Goal: Transaction & Acquisition: Purchase product/service

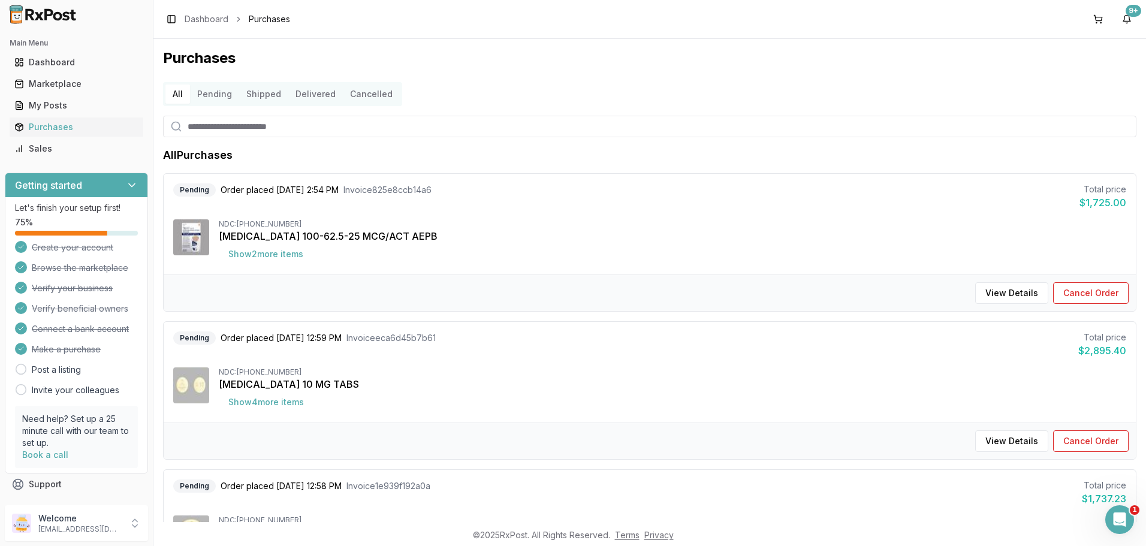
click at [255, 123] on input "search" at bounding box center [650, 127] width 974 height 22
type input "****"
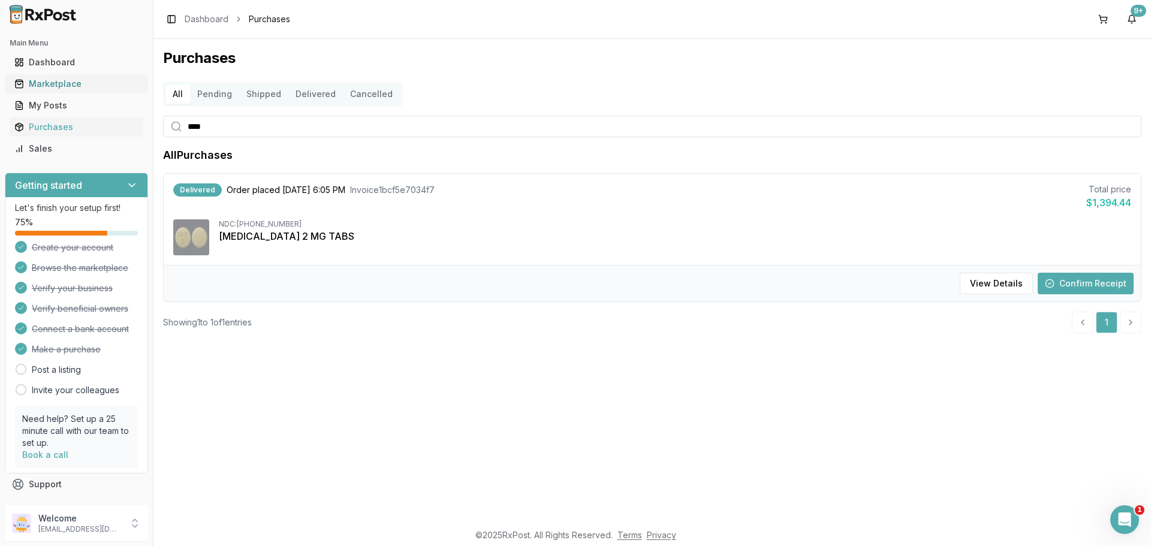
click at [50, 80] on div "Marketplace" at bounding box center [76, 84] width 124 height 12
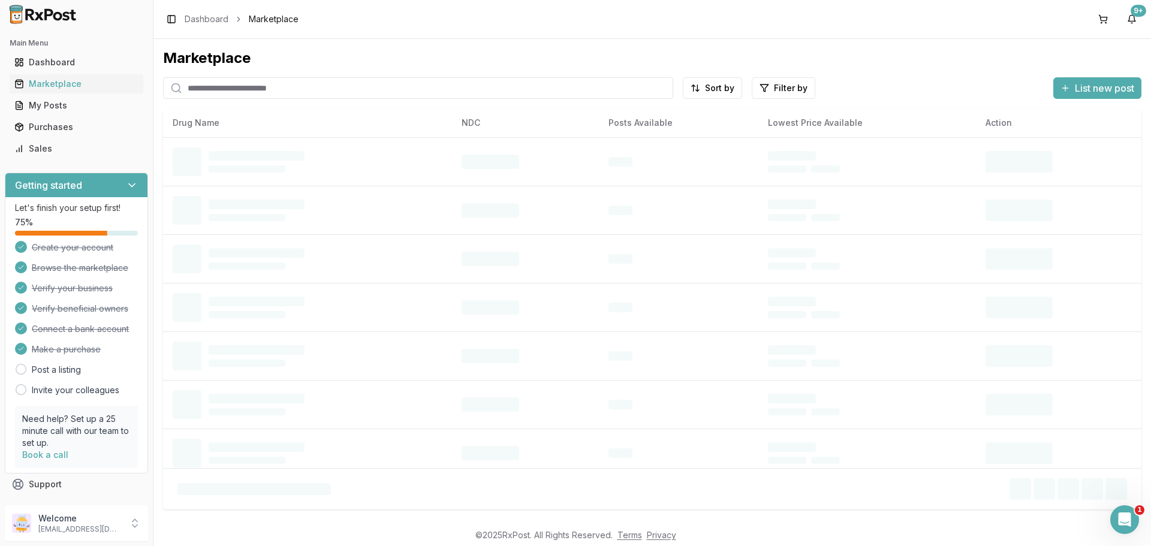
click at [253, 92] on input "search" at bounding box center [418, 88] width 510 height 22
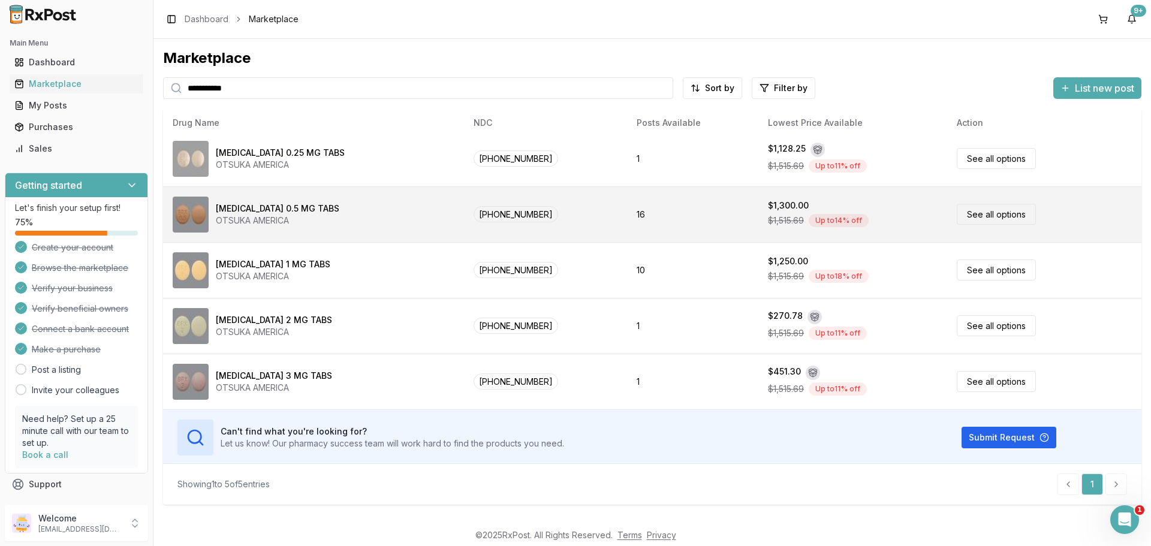
scroll to position [8, 0]
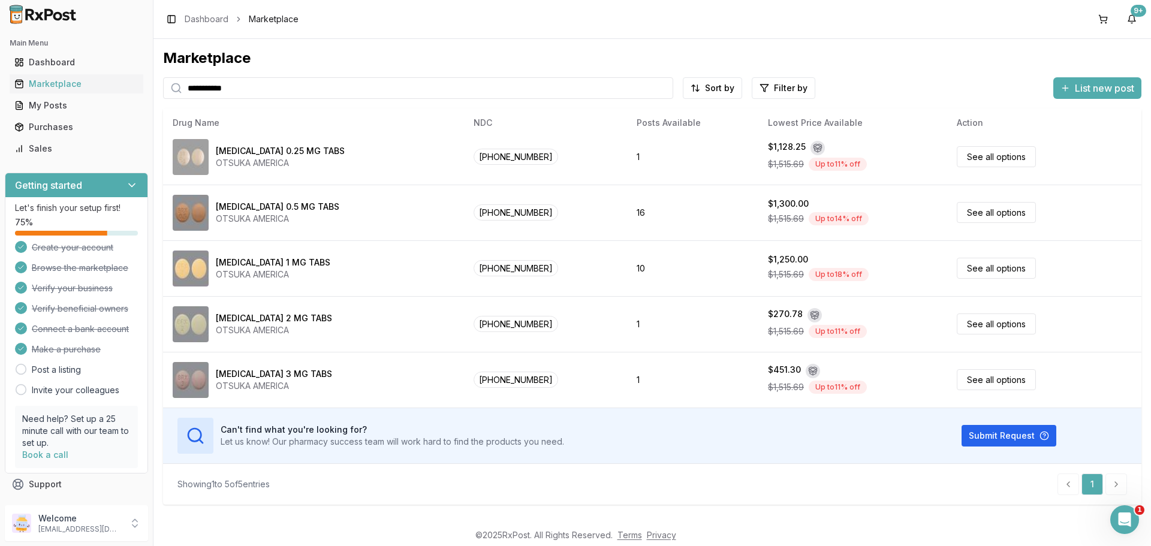
click at [229, 88] on input "**********" at bounding box center [418, 88] width 510 height 22
type input "**********"
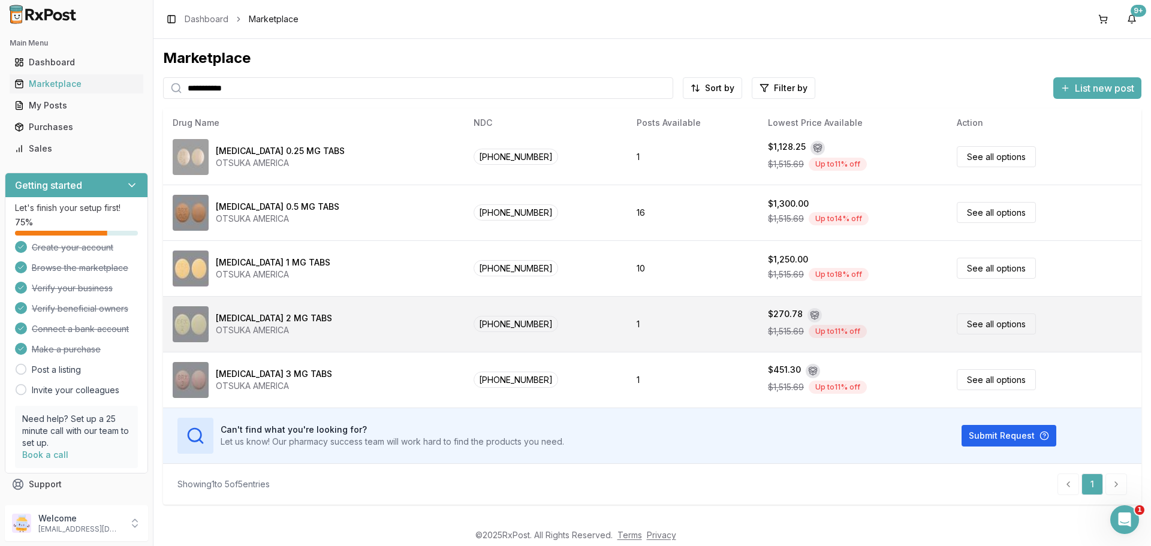
click at [970, 320] on link "See all options" at bounding box center [996, 324] width 79 height 21
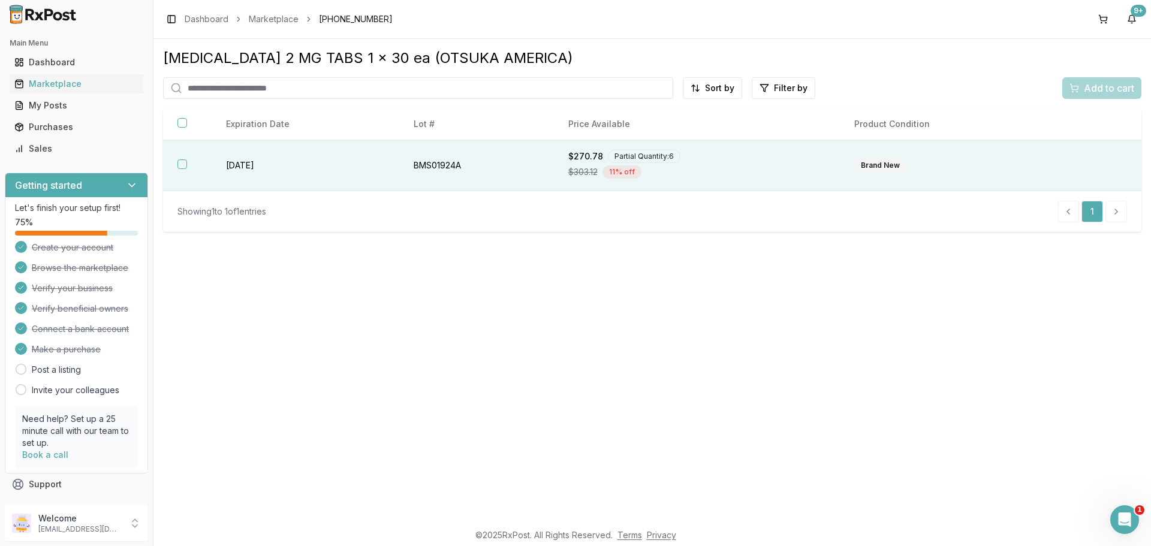
click at [182, 158] on th at bounding box center [187, 165] width 49 height 51
click at [1102, 82] on span "Add to cart" at bounding box center [1109, 88] width 50 height 14
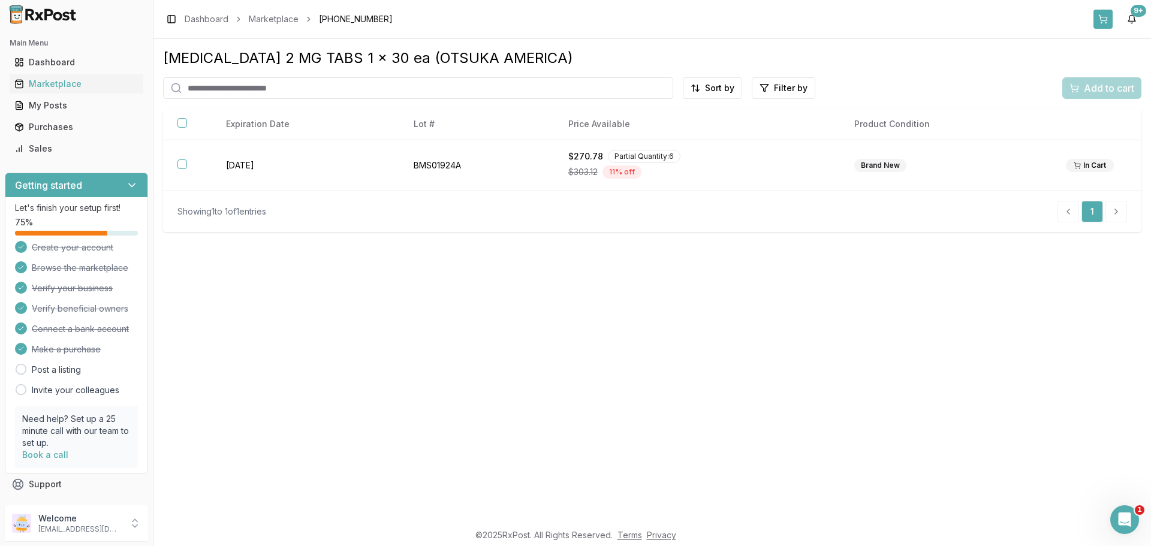
click at [1100, 15] on button at bounding box center [1103, 19] width 19 height 19
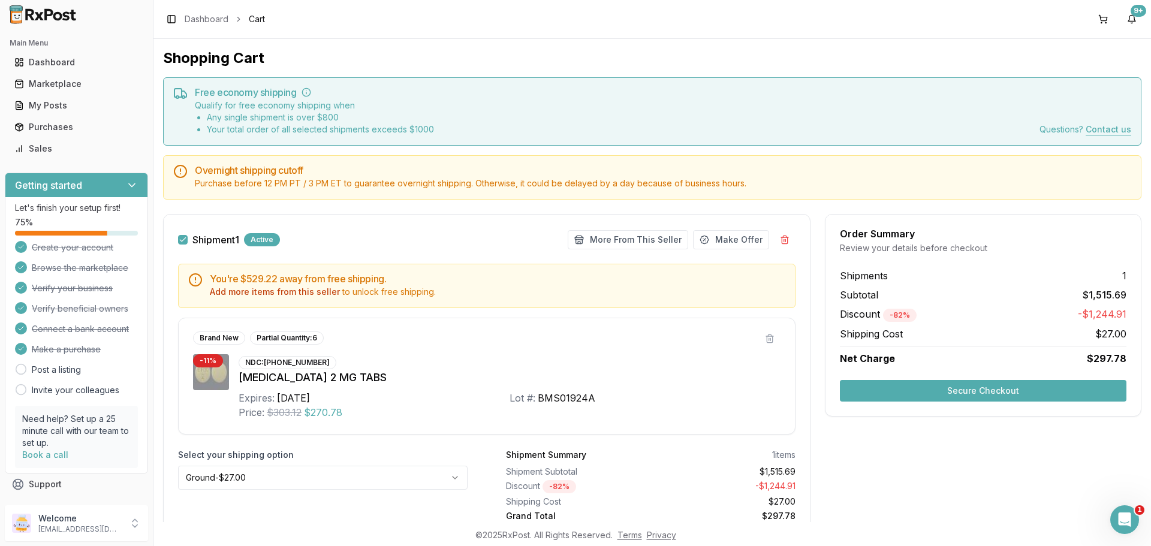
scroll to position [49, 0]
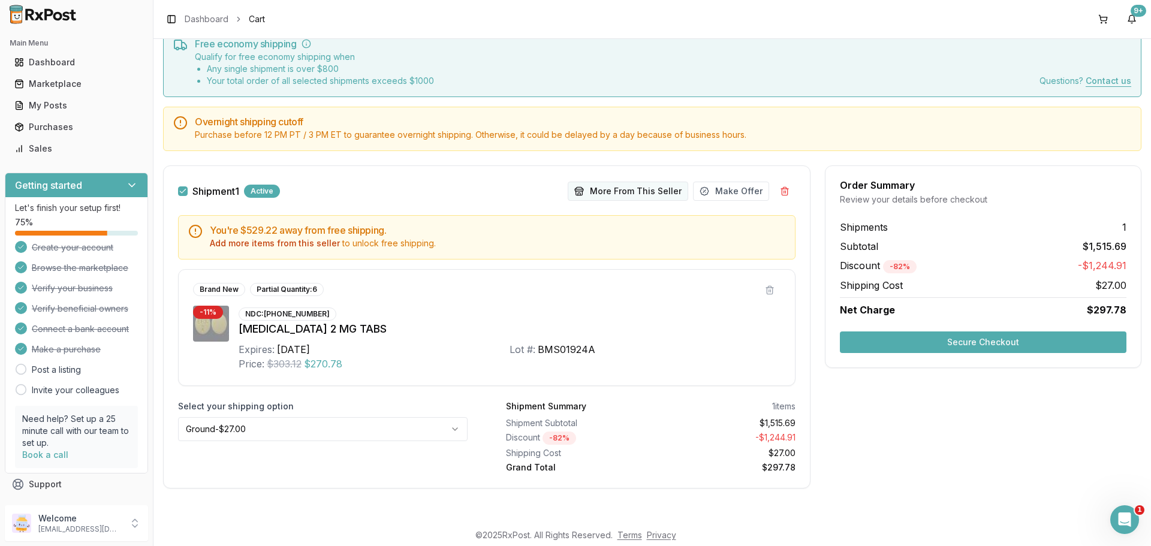
click at [631, 188] on button "More From This Seller" at bounding box center [628, 191] width 121 height 19
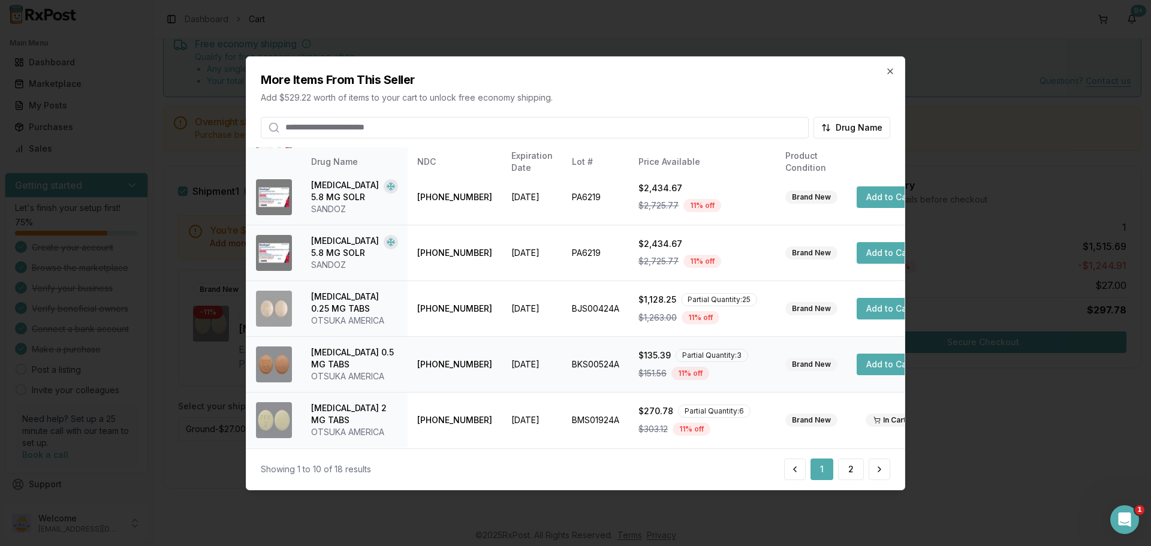
scroll to position [374, 0]
click at [846, 469] on button "2" at bounding box center [851, 470] width 26 height 22
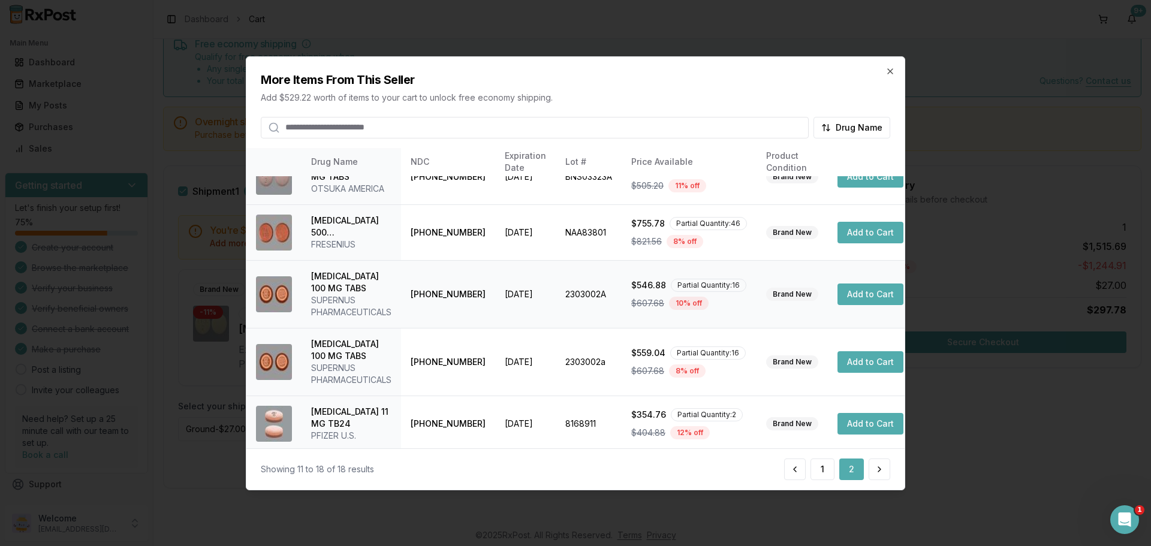
scroll to position [0, 0]
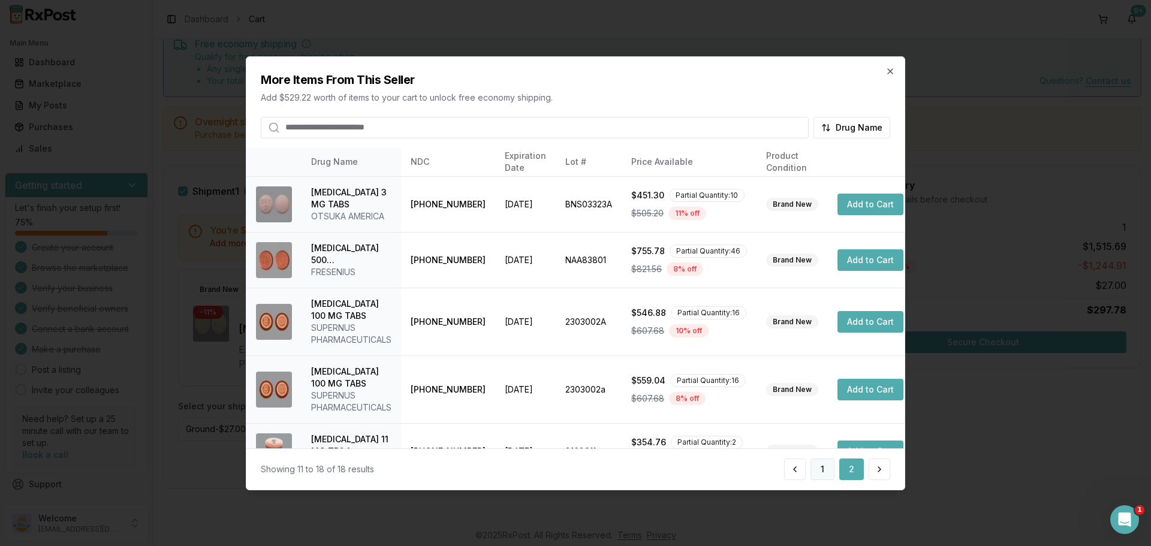
click at [824, 466] on button "1" at bounding box center [823, 470] width 24 height 22
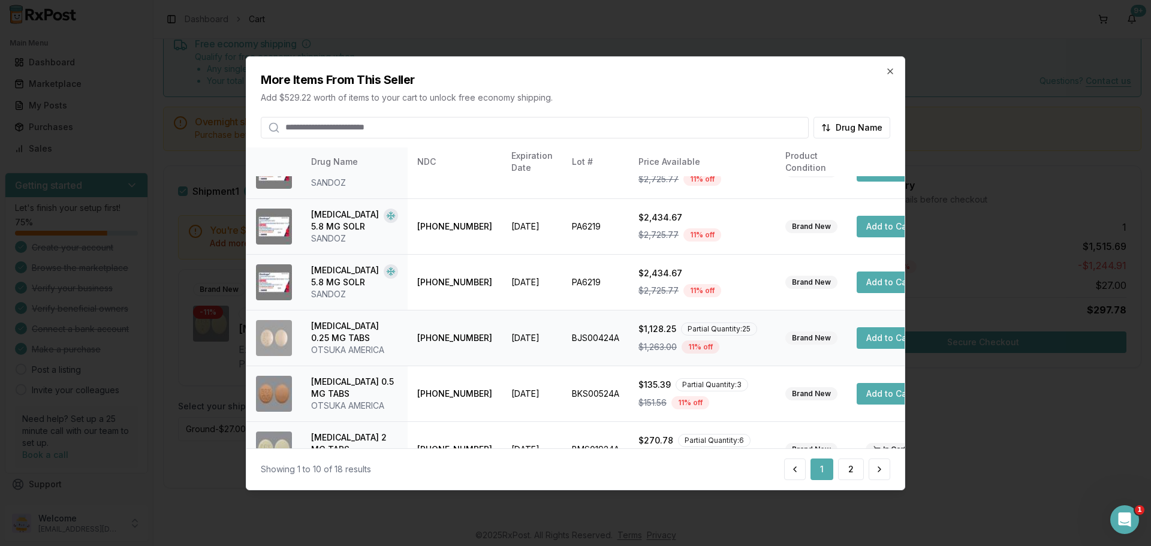
scroll to position [374, 0]
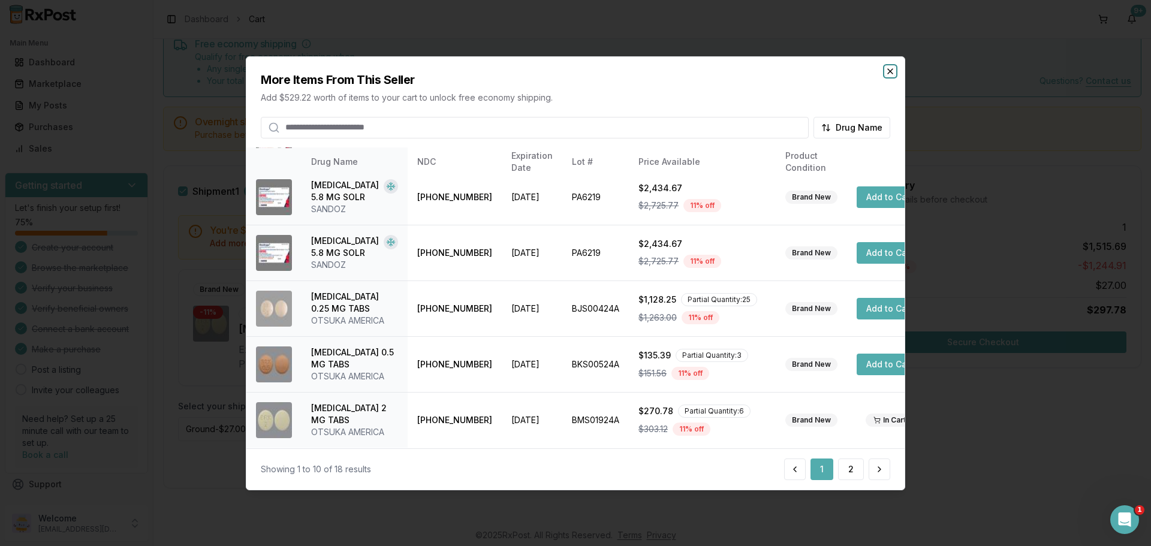
click at [888, 73] on icon "button" at bounding box center [891, 71] width 10 height 10
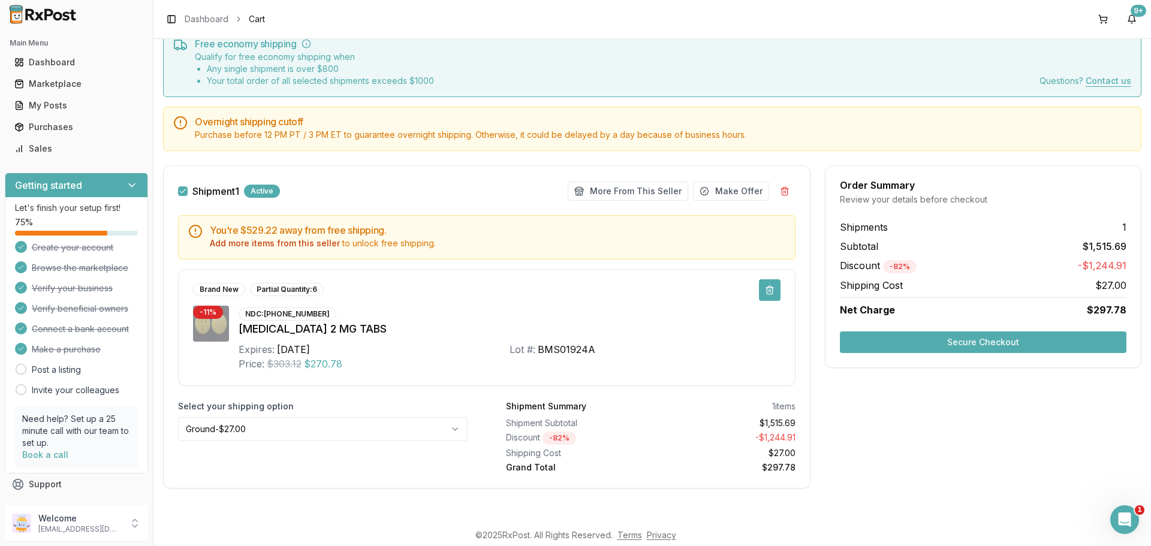
click at [765, 290] on button at bounding box center [770, 290] width 22 height 22
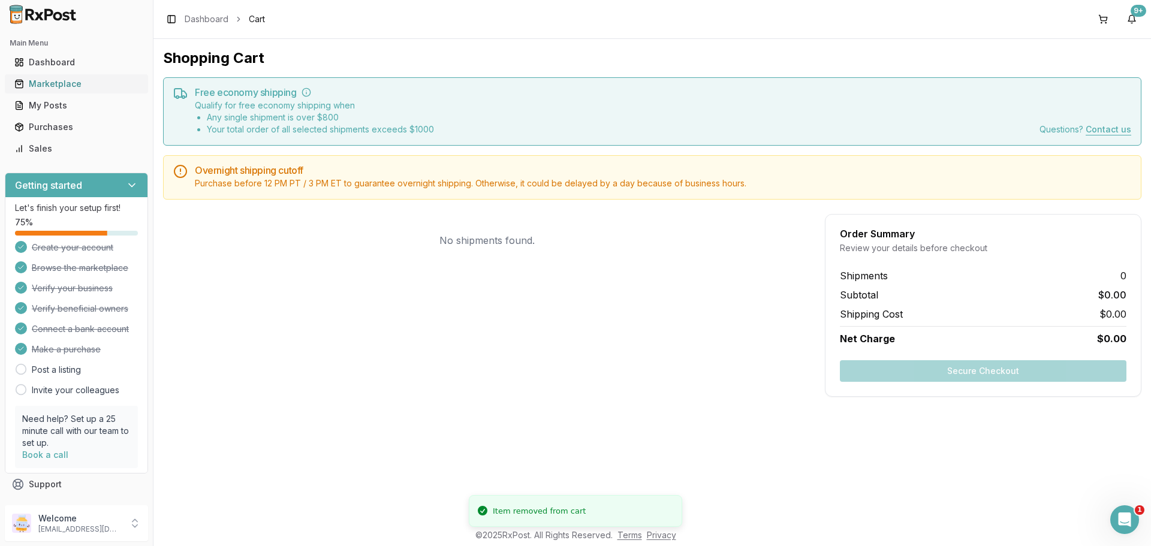
click at [55, 82] on div "Marketplace" at bounding box center [76, 84] width 124 height 12
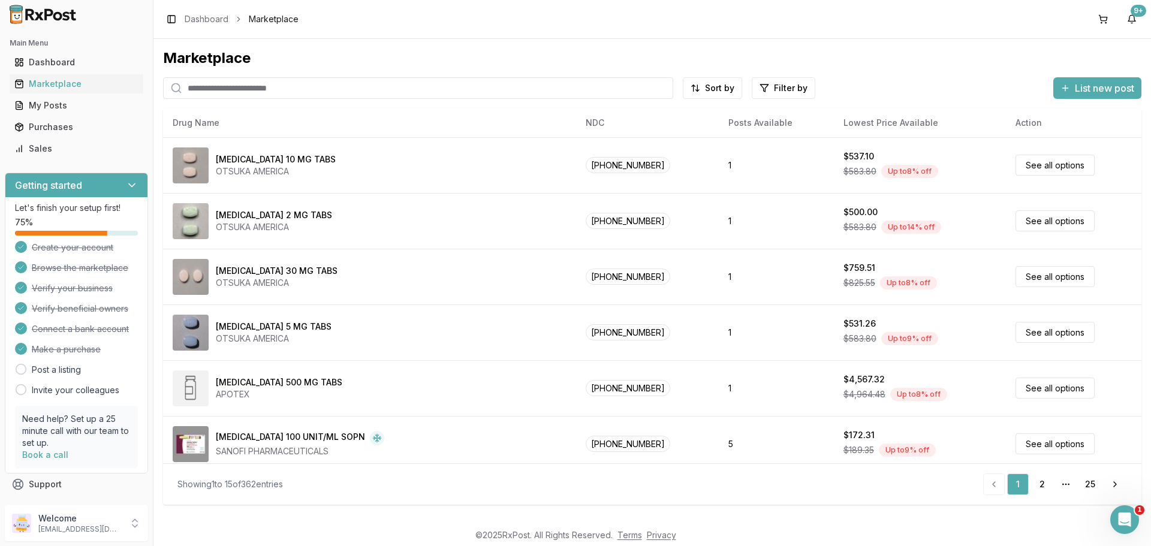
click at [272, 89] on input "search" at bounding box center [418, 88] width 510 height 22
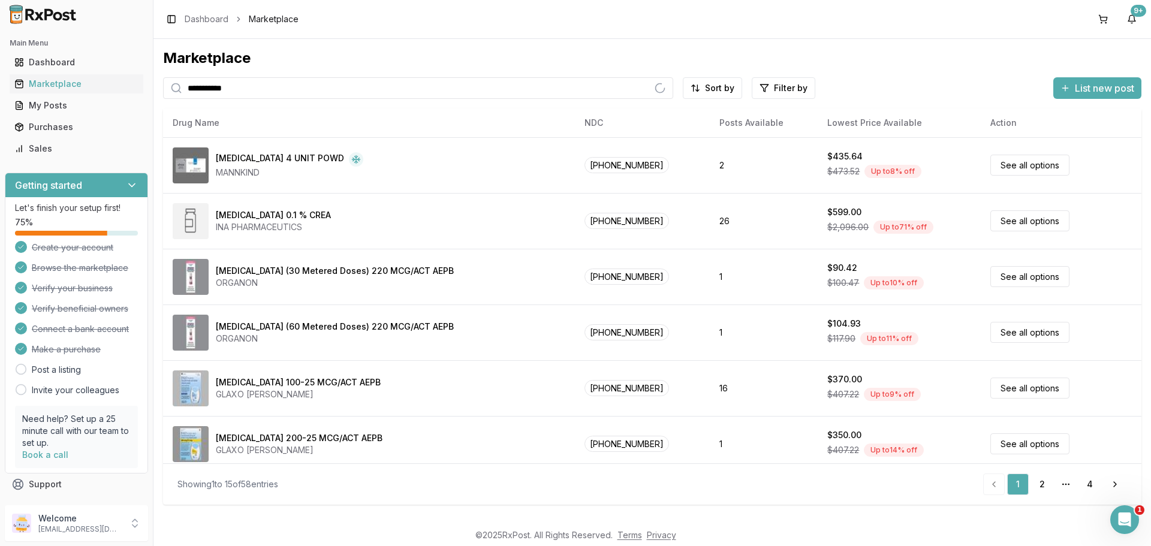
type input "**********"
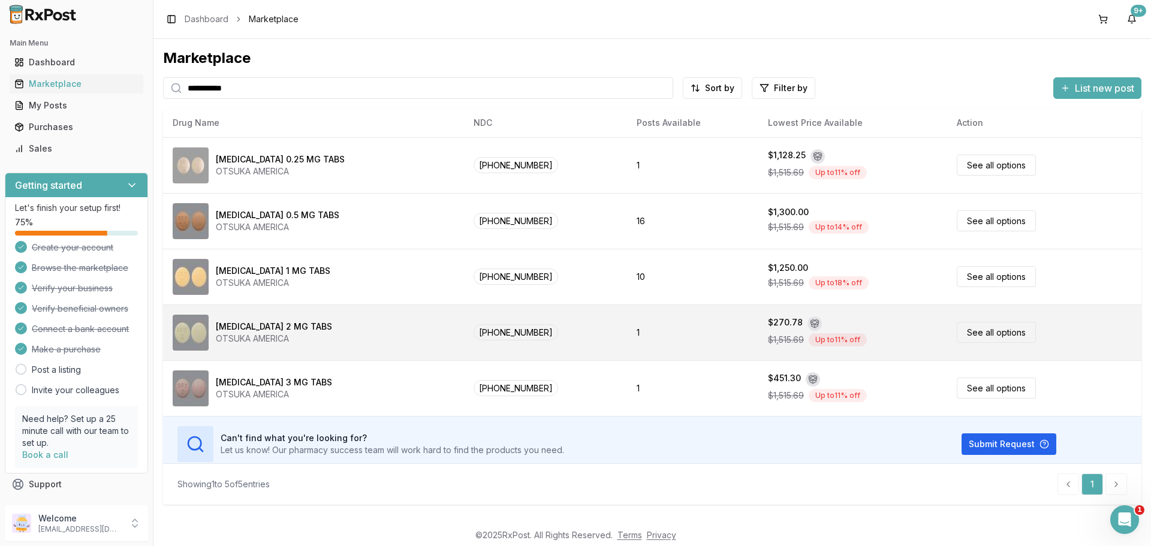
click at [963, 327] on link "See all options" at bounding box center [996, 332] width 79 height 21
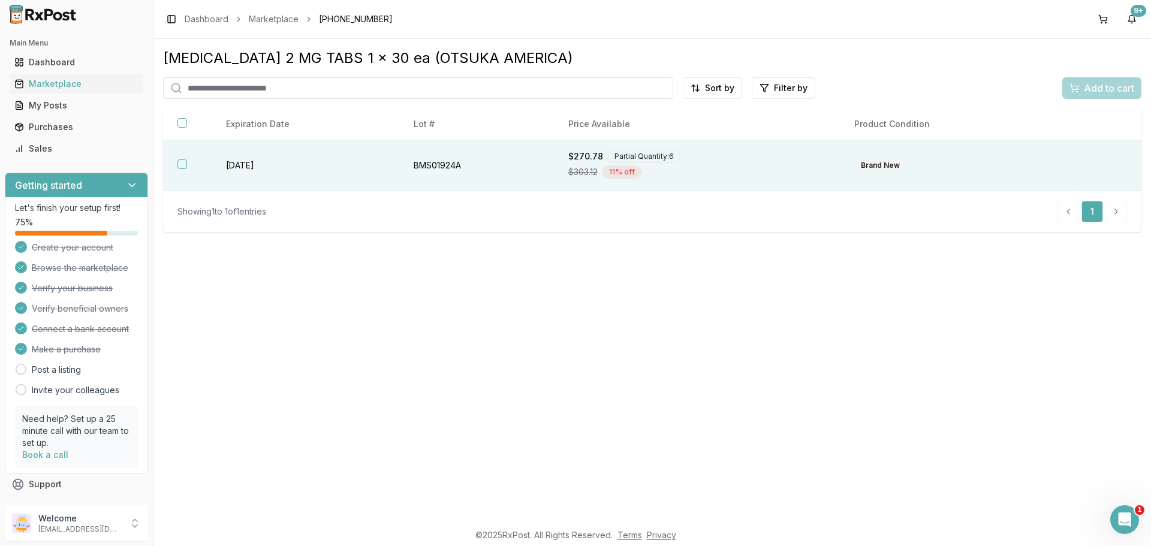
click at [178, 161] on button "button" at bounding box center [182, 164] width 10 height 10
type button "on"
click at [65, 86] on div "Marketplace" at bounding box center [76, 84] width 124 height 12
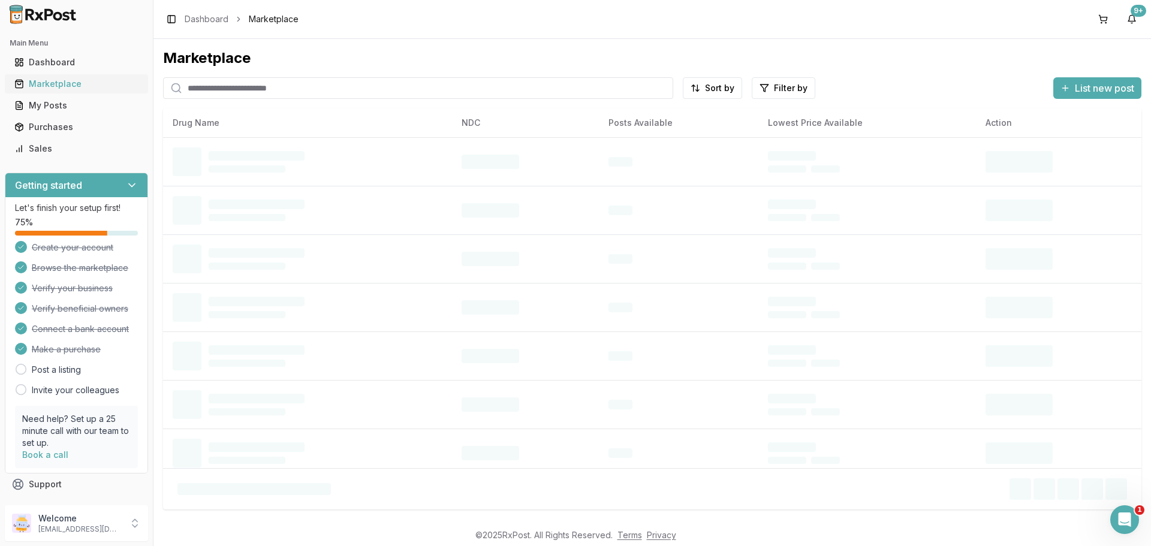
click at [60, 85] on div "Marketplace" at bounding box center [76, 84] width 124 height 12
click at [274, 83] on input "search" at bounding box center [418, 88] width 510 height 22
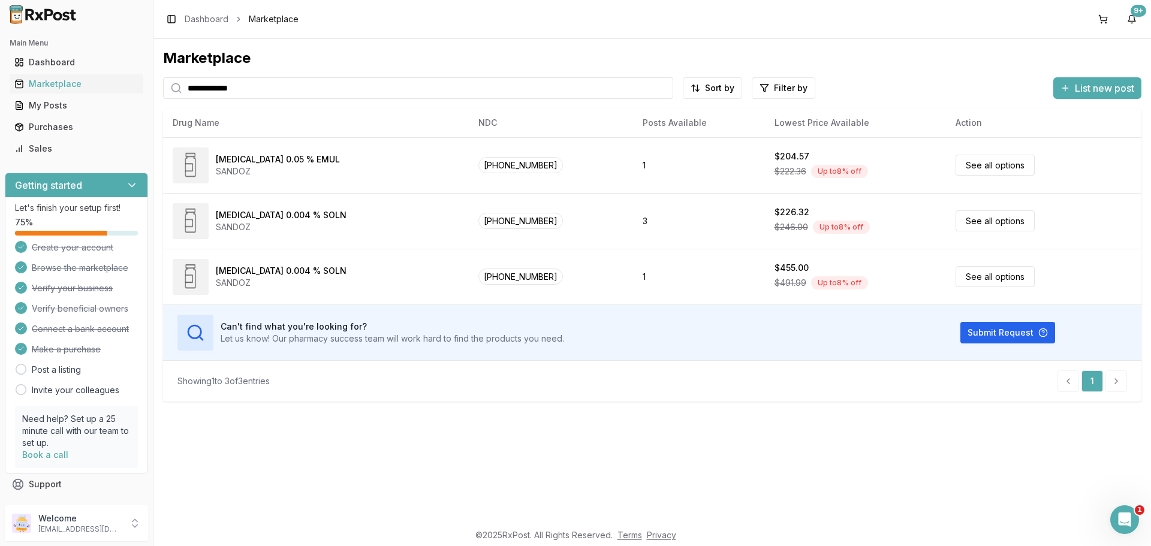
type input "**********"
